Goal: Task Accomplishment & Management: Use online tool/utility

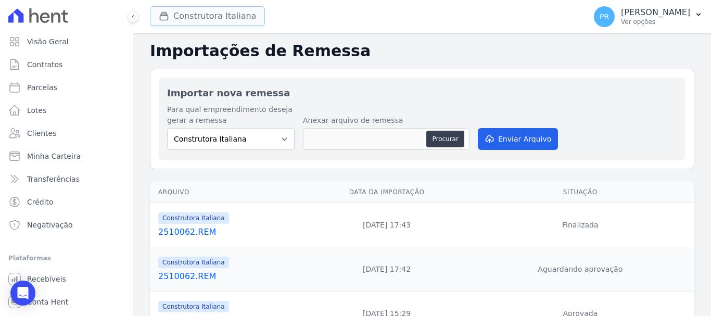
click at [219, 15] on button "Construtora Italiana" at bounding box center [207, 16] width 115 height 20
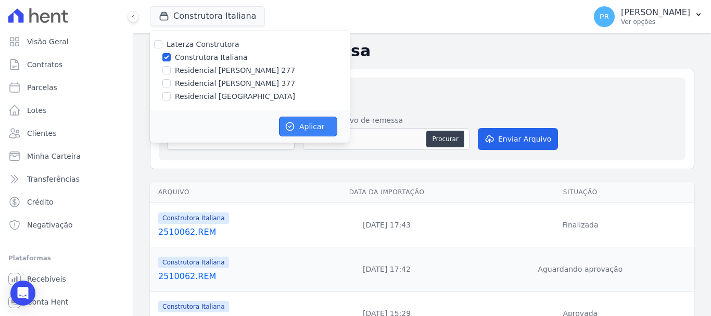
click at [294, 122] on icon "button" at bounding box center [290, 126] width 10 height 10
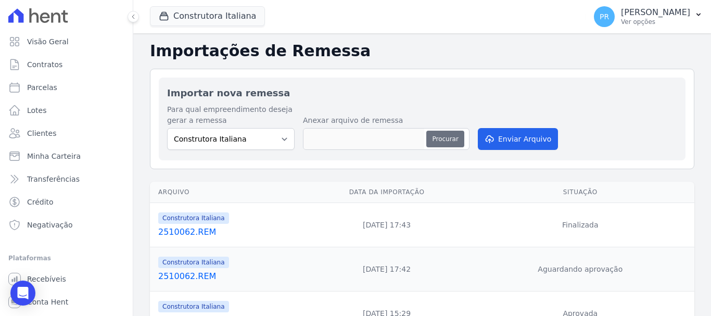
click at [441, 137] on button "Procurar" at bounding box center [444, 139] width 37 height 17
type input "2510072.REM"
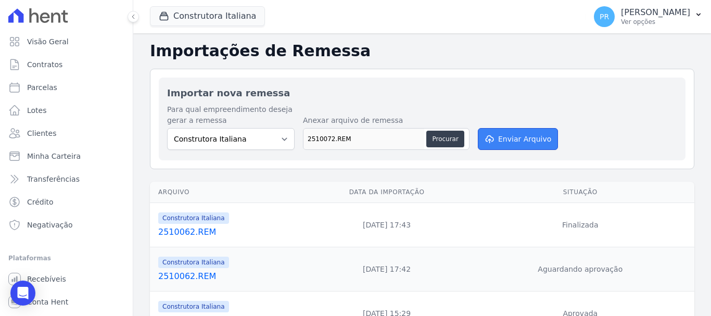
click at [514, 140] on button "Enviar Arquivo" at bounding box center [518, 139] width 80 height 22
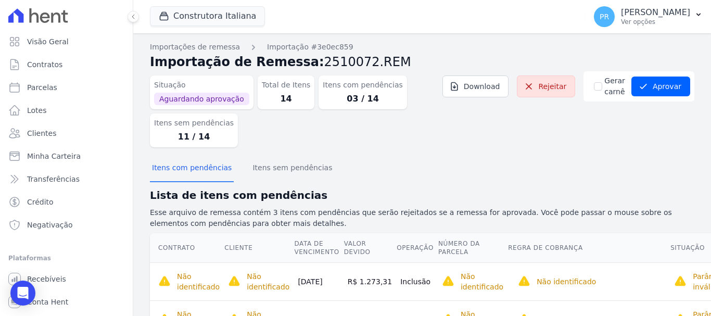
scroll to position [97, 0]
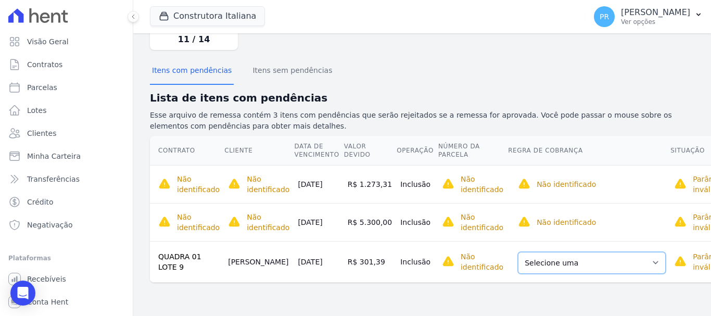
click at [591, 261] on select "Selecione uma Nova Parcela Avulsa Parcela Avulsa Existente Parcela Normal (14 X…" at bounding box center [592, 263] width 148 height 22
click at [584, 261] on select "Selecione uma Nova Parcela Avulsa Parcela Avulsa Existente Parcela Normal (14 X…" at bounding box center [592, 263] width 148 height 22
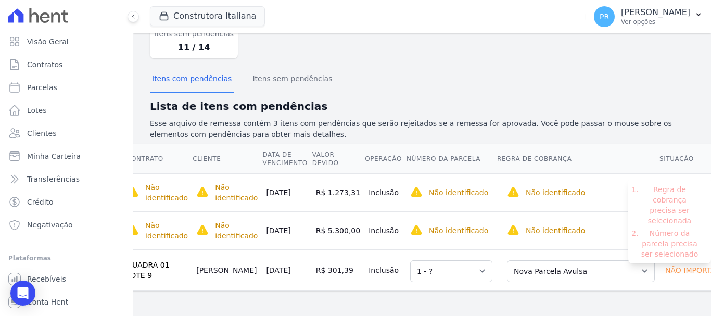
scroll to position [0, 0]
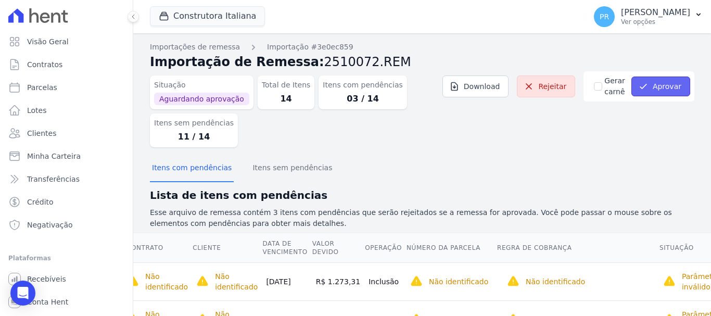
click at [640, 85] on icon "submit" at bounding box center [643, 86] width 6 height 4
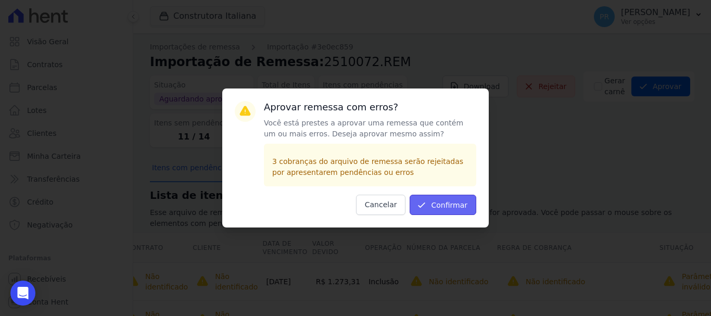
click at [452, 201] on button "Confirmar" at bounding box center [443, 205] width 67 height 20
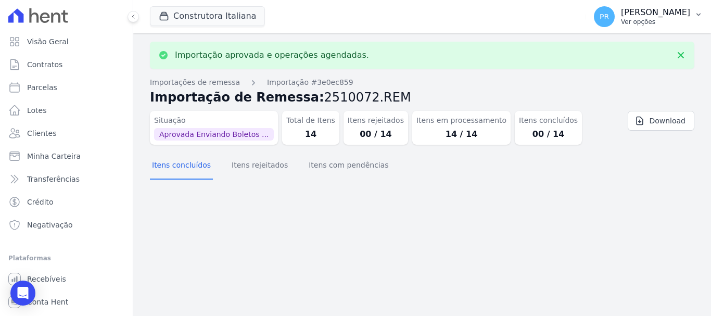
click at [653, 22] on p "Ver opções" at bounding box center [655, 22] width 69 height 8
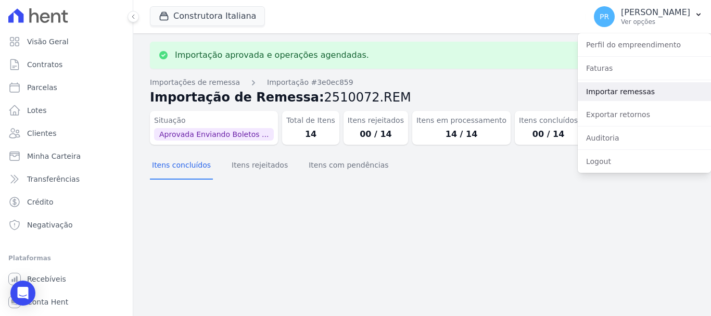
click at [623, 89] on link "Importar remessas" at bounding box center [644, 91] width 133 height 19
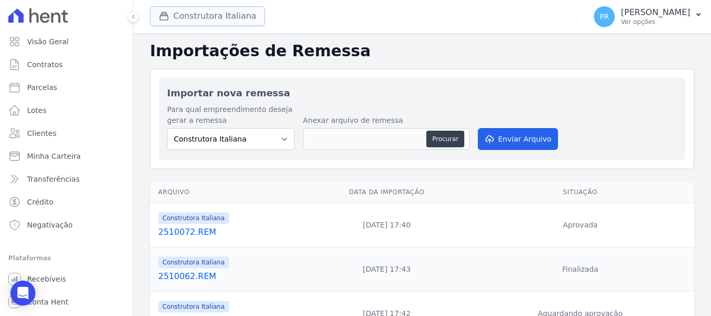
click at [221, 16] on button "Construtora Italiana" at bounding box center [207, 16] width 115 height 20
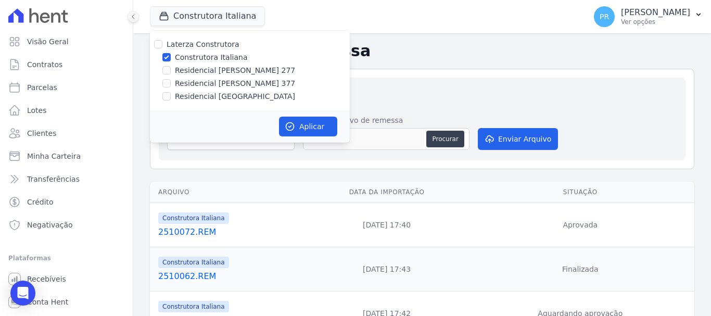
click at [207, 54] on label "Construtora Italiana" at bounding box center [211, 57] width 72 height 11
click at [171, 54] on input "Construtora Italiana" at bounding box center [166, 57] width 8 height 8
checkbox input "false"
click at [214, 75] on label "Residencial [PERSON_NAME] 277" at bounding box center [235, 70] width 120 height 11
click at [171, 74] on input "Residencial [PERSON_NAME] 277" at bounding box center [166, 70] width 8 height 8
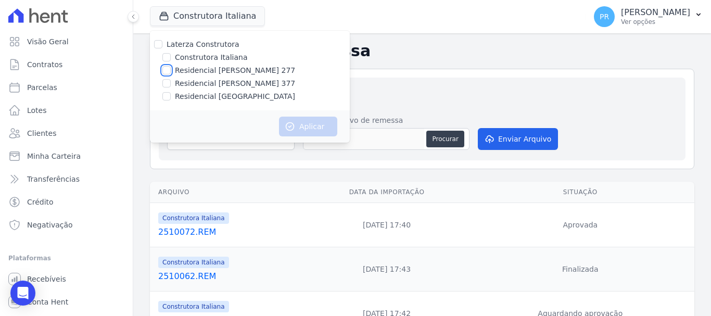
checkbox input "true"
click at [307, 124] on button "Aplicar" at bounding box center [308, 127] width 58 height 20
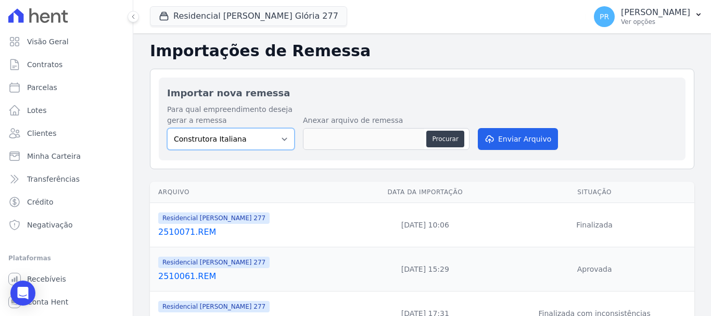
click at [242, 139] on select "Construtora Italiana Residencial Maria da Glória 277 Residencial Maria da Glóri…" at bounding box center [231, 139] width 128 height 22
select select "7d698934-b935-4dc9-aa46-576f3138731b"
click at [167, 128] on select "Construtora Italiana Residencial Maria da Glória 277 Residencial Maria da Glóri…" at bounding box center [231, 139] width 128 height 22
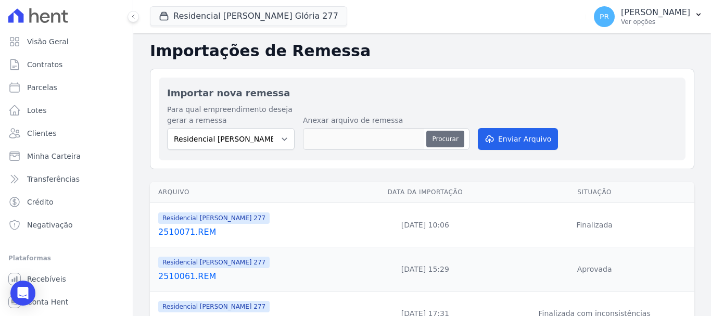
click at [438, 140] on button "Procurar" at bounding box center [444, 139] width 37 height 17
type input "2510072.REM"
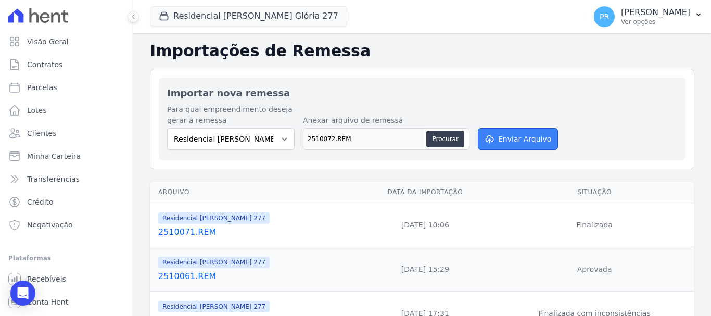
click at [504, 146] on button "Enviar Arquivo" at bounding box center [518, 139] width 80 height 22
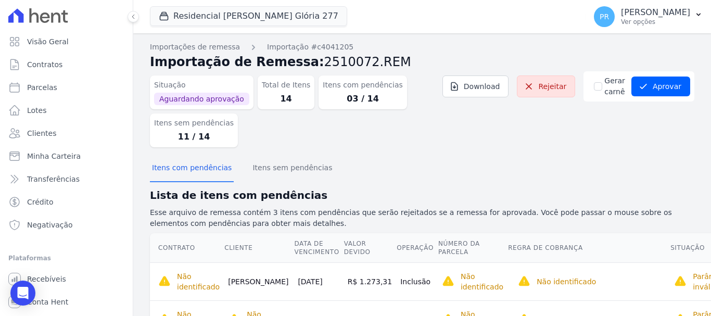
scroll to position [97, 0]
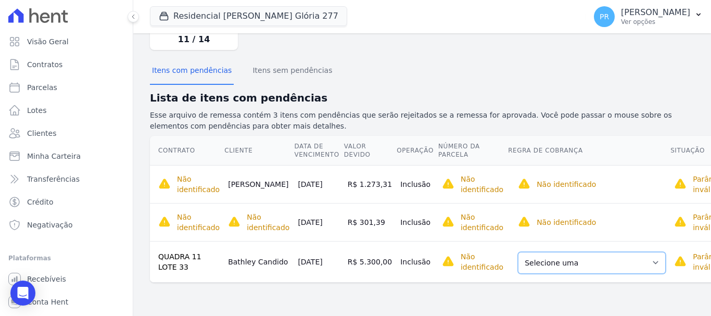
drag, startPoint x: 606, startPoint y: 260, endPoint x: 600, endPoint y: 262, distance: 6.8
click at [606, 260] on select "Selecione uma Nova Parcela Avulsa Parcela Avulsa Existente Parcela Normal (28 X…" at bounding box center [592, 263] width 148 height 22
click at [587, 256] on select "Selecione uma Nova Parcela Avulsa Parcela Avulsa Existente Parcela Normal (28 X…" at bounding box center [592, 263] width 148 height 22
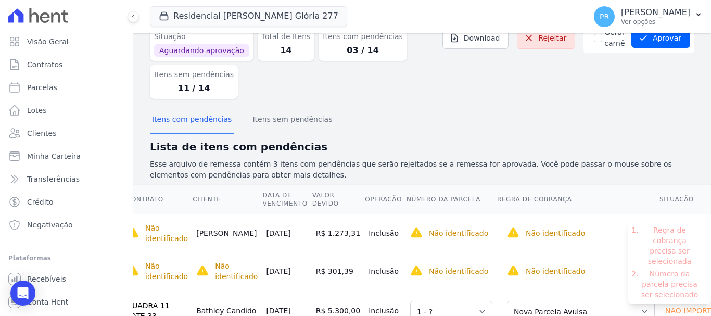
scroll to position [0, 0]
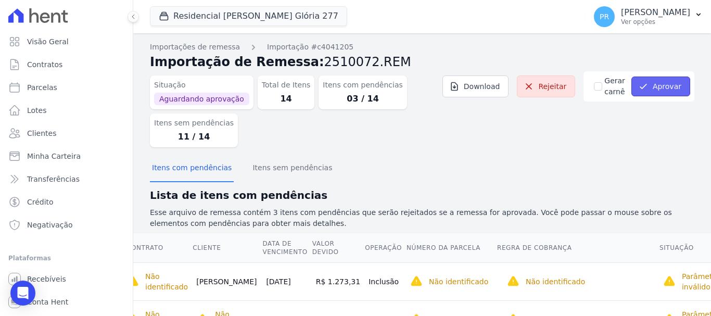
click at [656, 84] on button "Aprovar" at bounding box center [660, 87] width 59 height 20
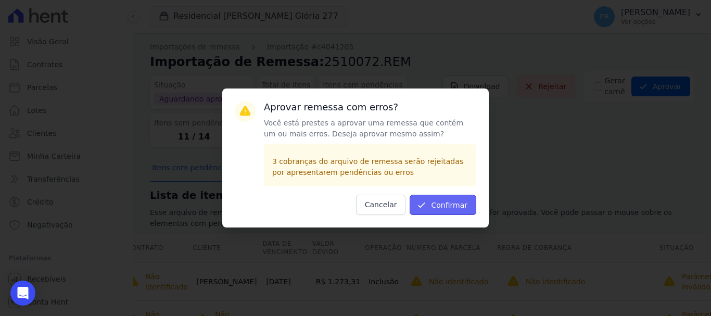
click at [462, 200] on button "Confirmar" at bounding box center [443, 205] width 67 height 20
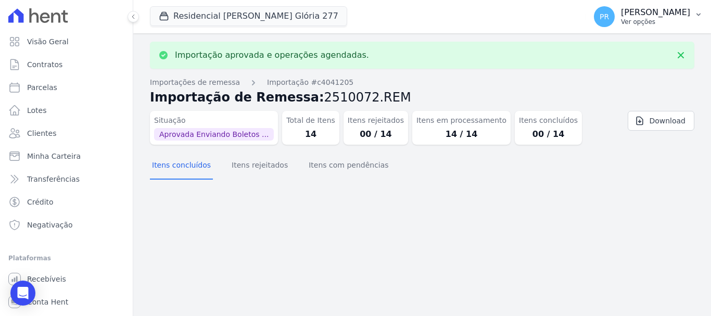
click at [615, 22] on span "PR" at bounding box center [604, 16] width 21 height 21
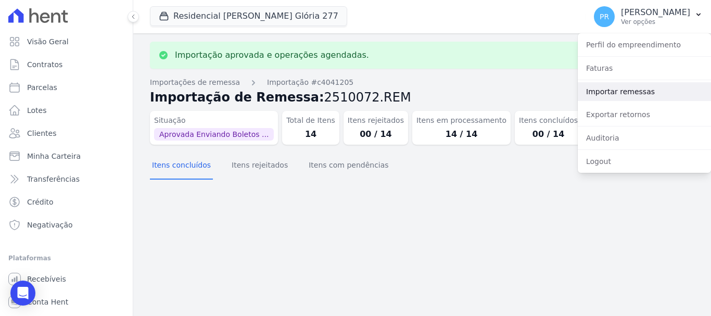
click at [614, 90] on link "Importar remessas" at bounding box center [644, 91] width 133 height 19
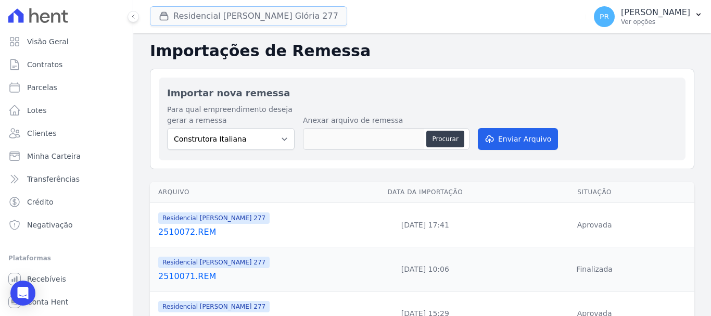
click at [259, 13] on button "Residencial Maria Da Glória 277" at bounding box center [248, 16] width 197 height 20
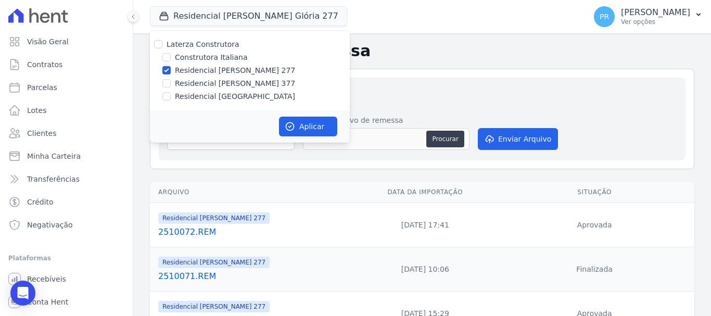
click at [187, 72] on label "Residencial [PERSON_NAME] 277" at bounding box center [235, 70] width 120 height 11
click at [171, 72] on input "Residencial [PERSON_NAME] 277" at bounding box center [166, 70] width 8 height 8
checkbox input "false"
click at [191, 84] on label "Residencial [PERSON_NAME] 377" at bounding box center [235, 83] width 120 height 11
click at [171, 84] on input "Residencial [PERSON_NAME] 377" at bounding box center [166, 83] width 8 height 8
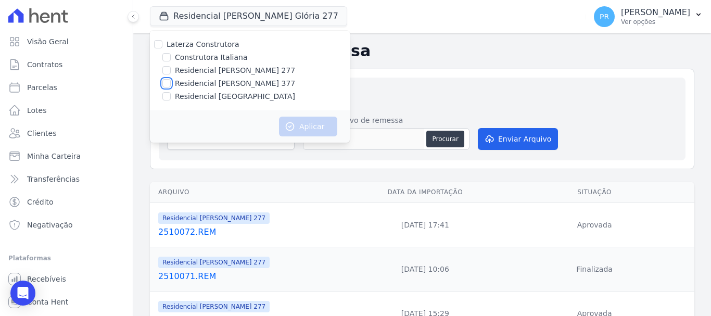
checkbox input "true"
click at [307, 123] on button "Aplicar" at bounding box center [308, 127] width 58 height 20
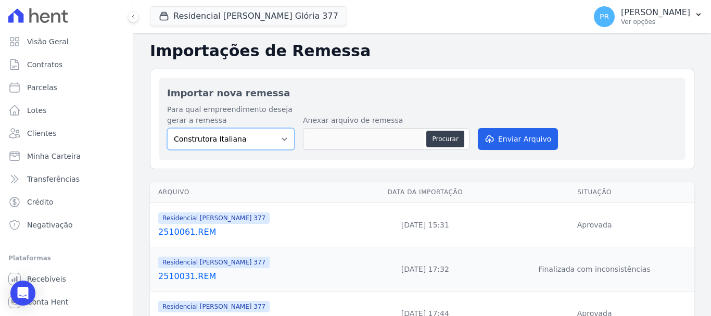
click at [246, 135] on select "Construtora Italiana Residencial Maria da Glória 277 Residencial Maria da Glóri…" at bounding box center [231, 139] width 128 height 22
select select "0cd9190e-dfd9-46e5-afc8-7298ef4c0c2b"
click at [167, 128] on select "Construtora Italiana Residencial Maria da Glória 277 Residencial Maria da Glóri…" at bounding box center [231, 139] width 128 height 22
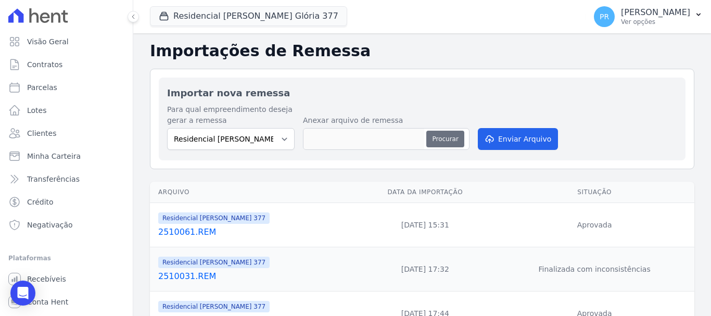
click at [434, 144] on button "Procurar" at bounding box center [444, 139] width 37 height 17
type input "2510072.REM"
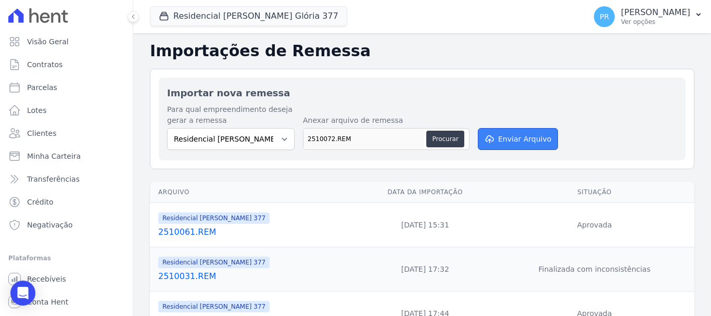
click at [512, 136] on button "Enviar Arquivo" at bounding box center [518, 139] width 80 height 22
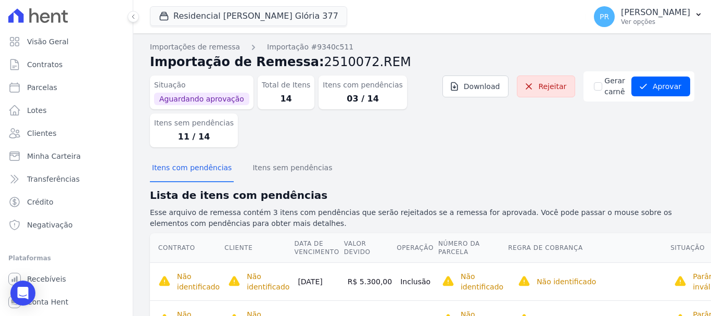
scroll to position [97, 0]
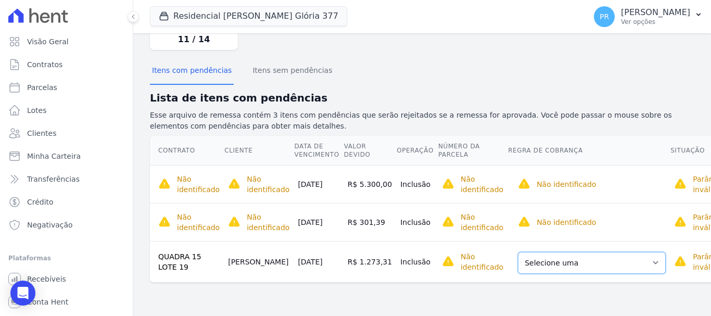
click at [603, 263] on select "Selecione uma Nova Parcela Avulsa Parcela Avulsa Existente Parcela Normal (36 X…" at bounding box center [592, 263] width 148 height 22
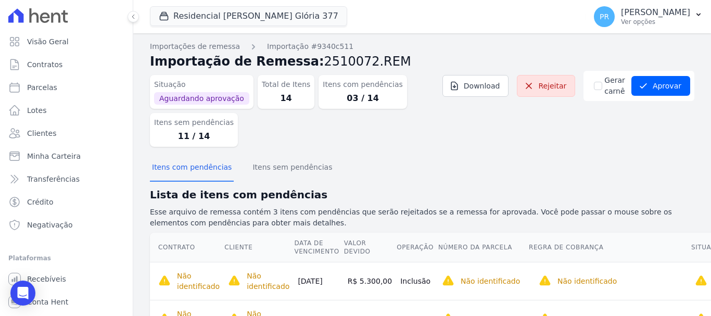
scroll to position [0, 0]
click at [668, 80] on button "Aprovar" at bounding box center [660, 87] width 59 height 20
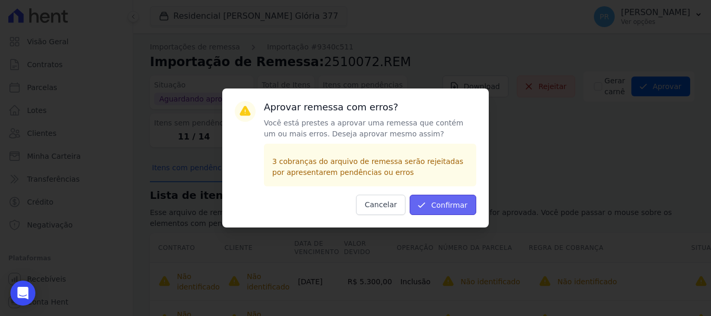
click at [461, 207] on button "Confirmar" at bounding box center [443, 205] width 67 height 20
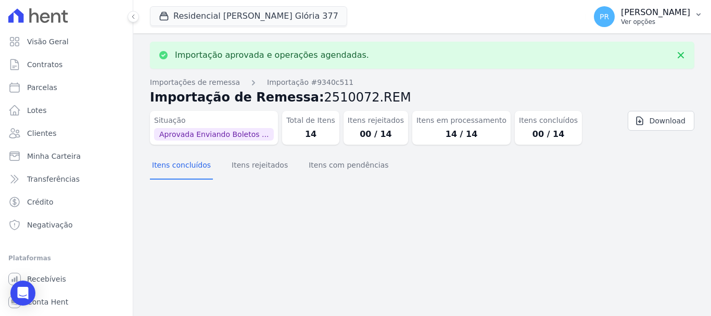
click at [688, 29] on button "PR [PERSON_NAME] Ver opções" at bounding box center [648, 16] width 125 height 29
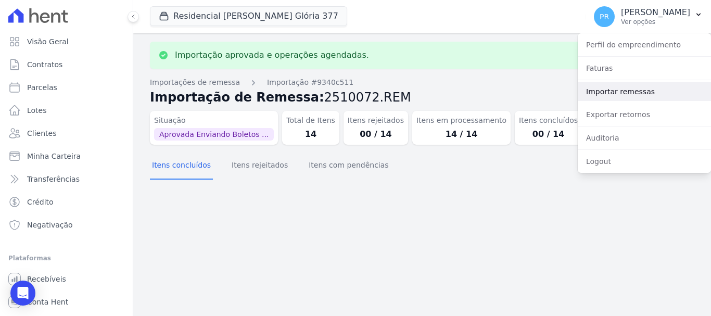
click at [619, 90] on link "Importar remessas" at bounding box center [644, 91] width 133 height 19
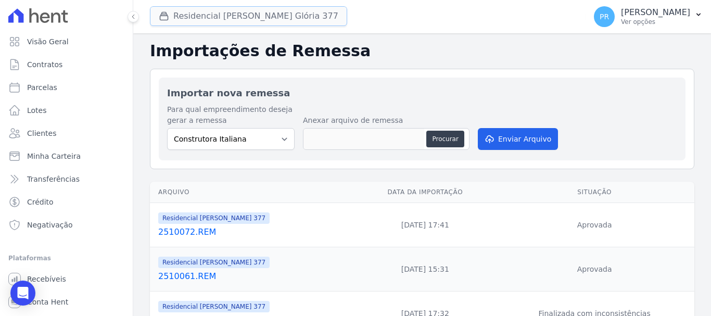
click at [217, 16] on button "Residencial Maria Da Glória 377" at bounding box center [248, 16] width 197 height 20
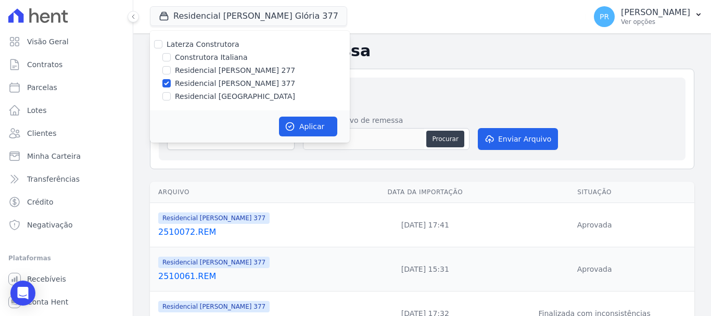
click at [182, 80] on label "Residencial [PERSON_NAME] 377" at bounding box center [235, 83] width 120 height 11
click at [171, 80] on input "Residencial [PERSON_NAME] 377" at bounding box center [166, 83] width 8 height 8
checkbox input "false"
click at [186, 95] on label "Residencial [GEOGRAPHIC_DATA]" at bounding box center [235, 96] width 120 height 11
click at [171, 95] on input "Residencial [GEOGRAPHIC_DATA]" at bounding box center [166, 96] width 8 height 8
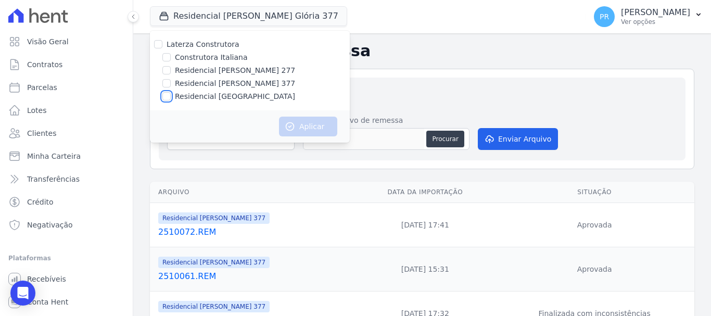
checkbox input "true"
click at [302, 124] on button "Aplicar" at bounding box center [308, 127] width 58 height 20
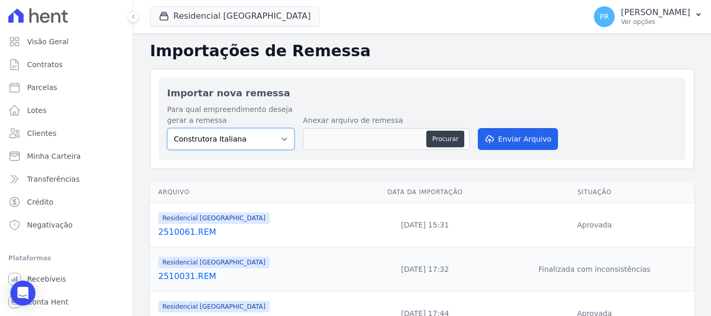
click at [268, 141] on select "Construtora Italiana Residencial Maria da Glória 277 Residencial Maria da Glóri…" at bounding box center [231, 139] width 128 height 22
select select "6440c0a1-232b-4aa1-adfe-88cb95fffe46"
click at [167, 128] on select "Construtora Italiana Residencial Maria da Glória 277 Residencial Maria da Glóri…" at bounding box center [231, 139] width 128 height 22
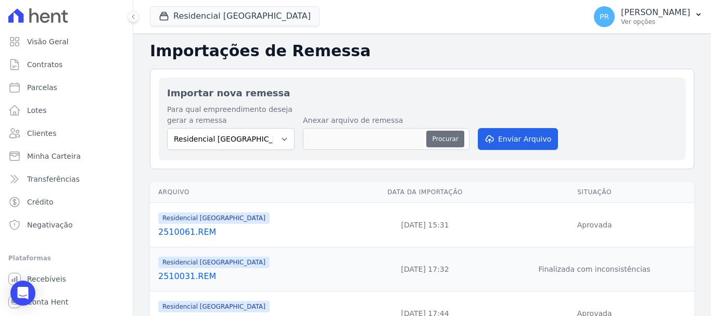
click at [439, 139] on button "Procurar" at bounding box center [444, 139] width 37 height 17
type input "2510072.REM"
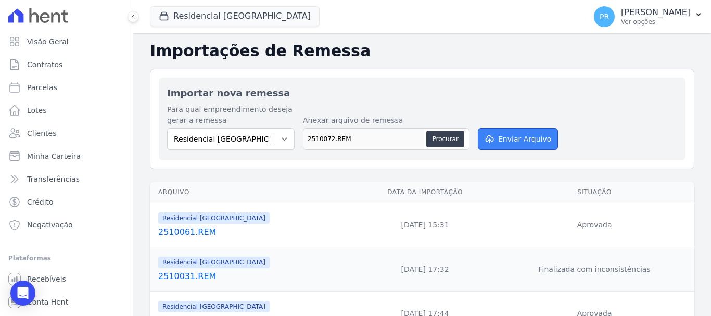
click at [491, 135] on icon "submit" at bounding box center [489, 139] width 10 height 8
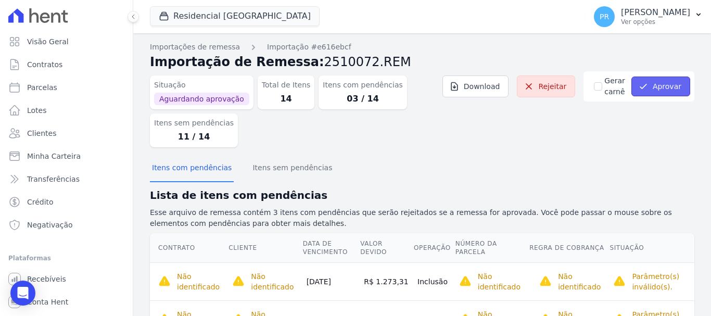
click at [673, 87] on button "Aprovar" at bounding box center [660, 87] width 59 height 20
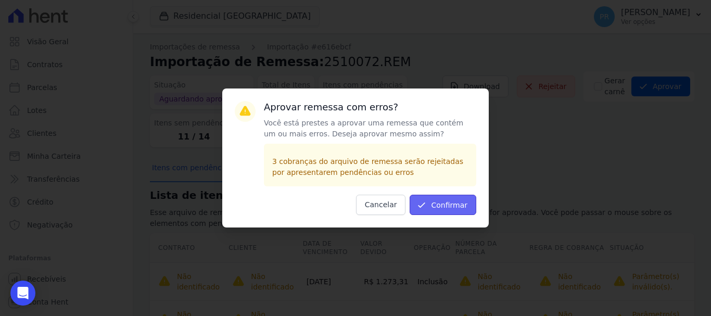
click at [457, 207] on button "Confirmar" at bounding box center [443, 205] width 67 height 20
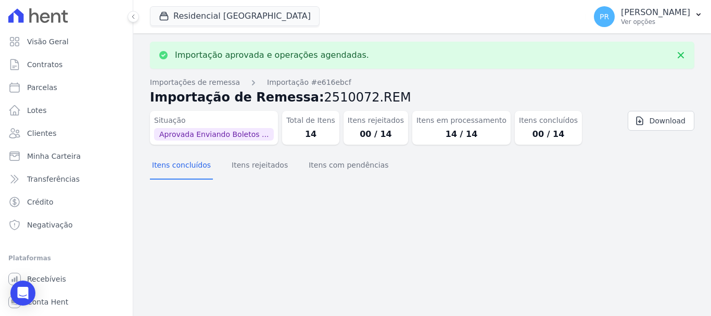
drag, startPoint x: 655, startPoint y: 21, endPoint x: 644, endPoint y: 42, distance: 23.3
click at [654, 21] on p "Ver opções" at bounding box center [655, 22] width 69 height 8
